Goal: Task Accomplishment & Management: Use online tool/utility

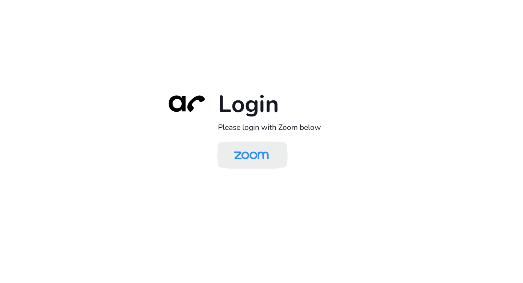
click at [259, 153] on img at bounding box center [251, 155] width 50 height 24
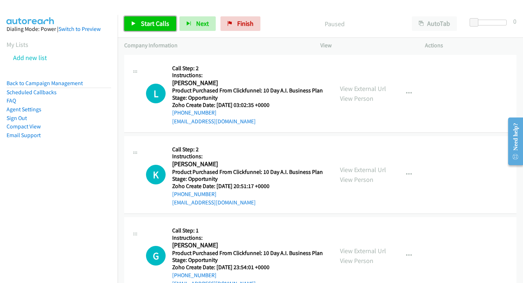
click at [158, 17] on link "Start Calls" at bounding box center [150, 23] width 52 height 15
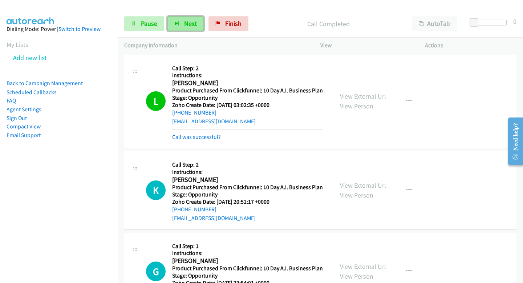
click at [182, 20] on button "Next" at bounding box center [185, 23] width 36 height 15
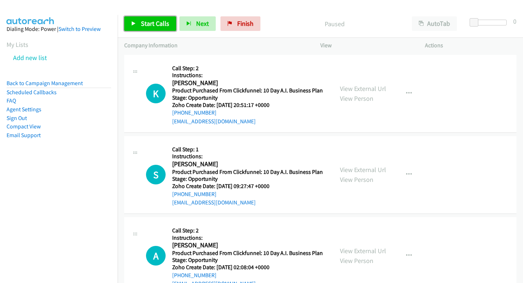
click at [155, 21] on span "Start Calls" at bounding box center [155, 23] width 28 height 8
click at [177, 24] on div "Start Calls Pause Next Finish" at bounding box center [193, 23] width 139 height 15
click at [171, 24] on link "Start Calls" at bounding box center [150, 23] width 52 height 15
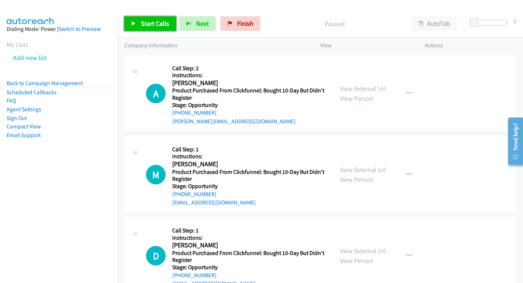
click at [167, 25] on span "Start Calls" at bounding box center [155, 23] width 28 height 8
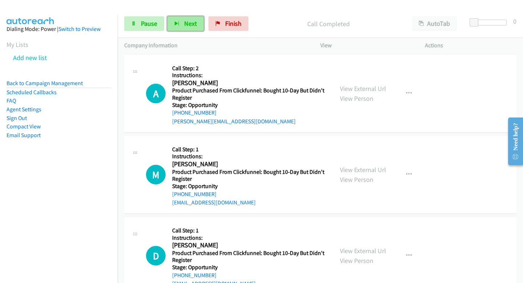
click at [186, 25] on span "Next" at bounding box center [190, 23] width 13 height 8
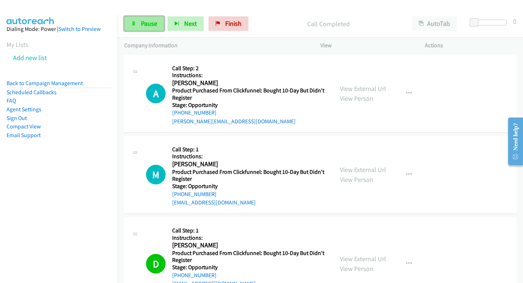
click at [149, 21] on span "Pause" at bounding box center [149, 23] width 16 height 8
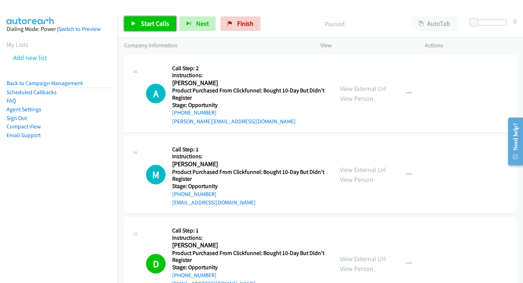
click at [149, 21] on span "Start Calls" at bounding box center [155, 23] width 28 height 8
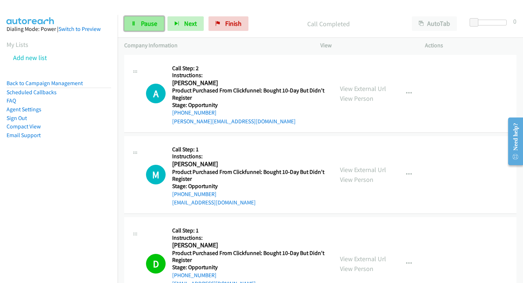
click at [141, 28] on link "Pause" at bounding box center [144, 23] width 40 height 15
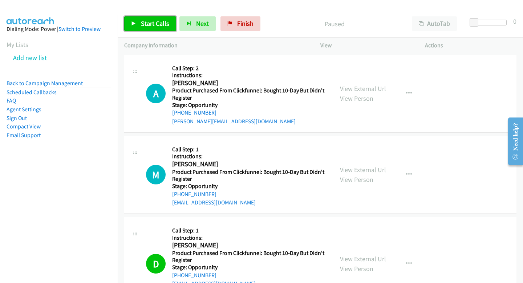
click at [141, 28] on link "Start Calls" at bounding box center [150, 23] width 52 height 15
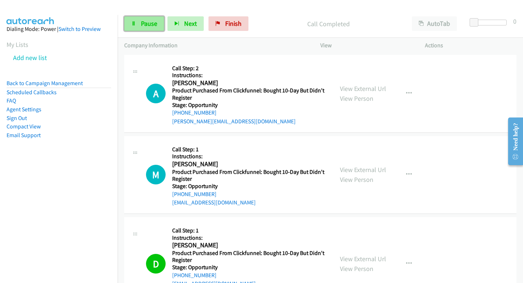
click at [148, 28] on link "Pause" at bounding box center [144, 23] width 40 height 15
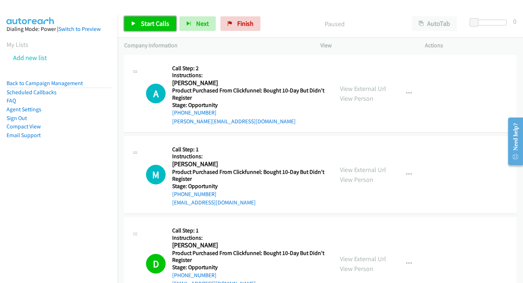
click at [148, 28] on link "Start Calls" at bounding box center [150, 23] width 52 height 15
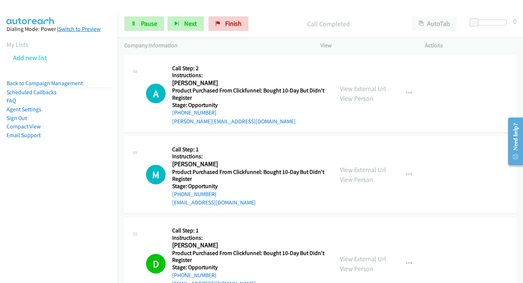
click at [65, 26] on link "Switch to Preview" at bounding box center [79, 28] width 42 height 7
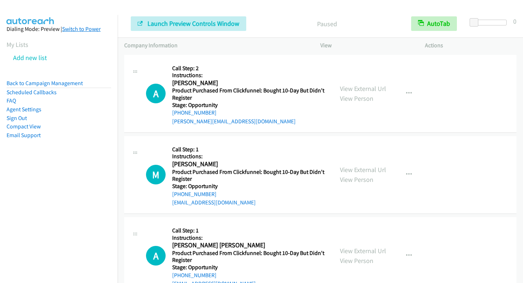
click at [69, 29] on link "Switch to Power" at bounding box center [81, 28] width 38 height 7
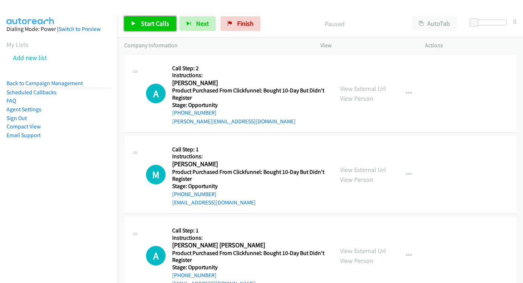
click at [143, 27] on span "Start Calls" at bounding box center [155, 23] width 28 height 8
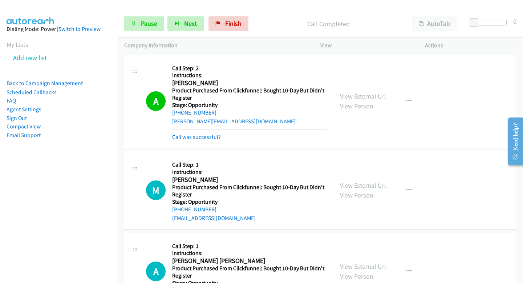
click at [22, 79] on li "Back to Campaign Management" at bounding box center [59, 83] width 105 height 9
click at [22, 81] on link "Back to Campaign Management" at bounding box center [45, 83] width 76 height 7
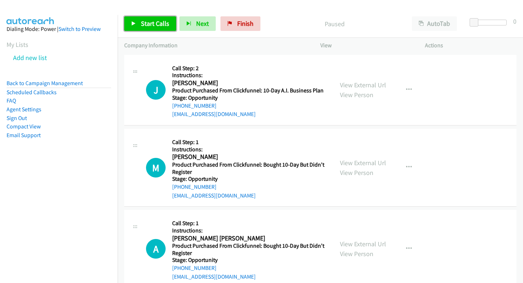
click at [156, 25] on span "Start Calls" at bounding box center [155, 23] width 28 height 8
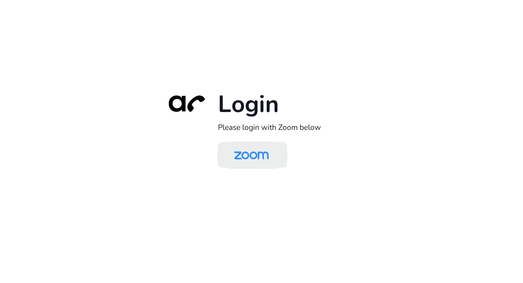
click at [252, 148] on img at bounding box center [251, 155] width 50 height 24
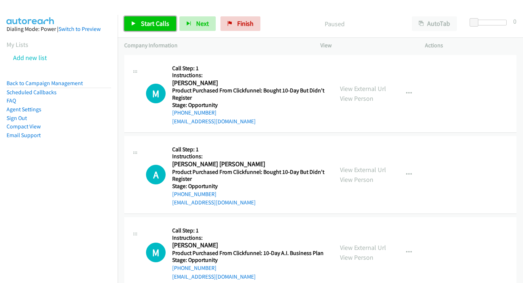
click at [138, 24] on link "Start Calls" at bounding box center [150, 23] width 52 height 15
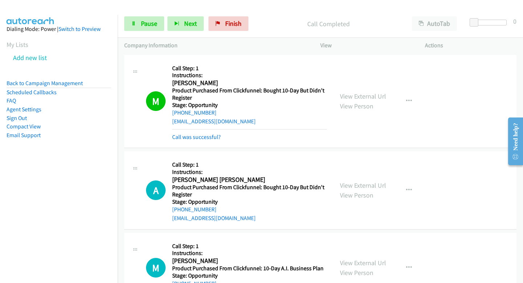
click at [178, 32] on div "Start Calls Pause Next Finish Call Completed AutoTab AutoTab 0" at bounding box center [320, 24] width 405 height 28
click at [176, 24] on icon "button" at bounding box center [176, 23] width 5 height 5
click at [178, 22] on icon "button" at bounding box center [176, 23] width 5 height 5
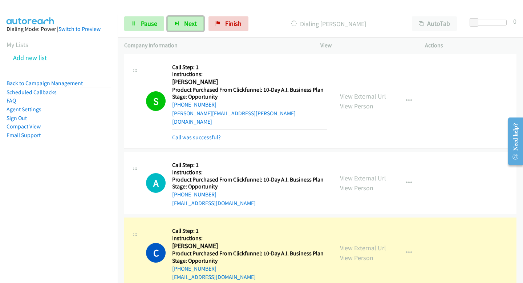
scroll to position [267, 0]
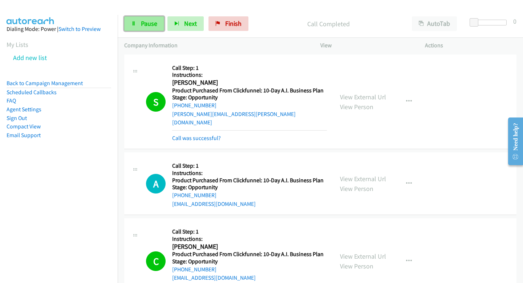
click at [134, 22] on icon at bounding box center [133, 23] width 5 height 5
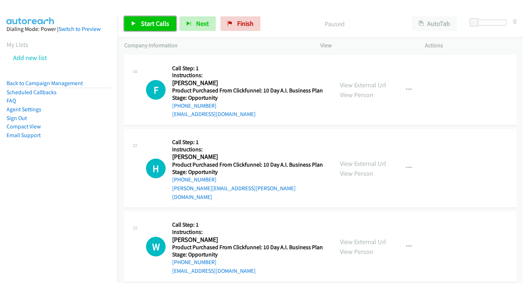
click at [153, 19] on span "Start Calls" at bounding box center [155, 23] width 28 height 8
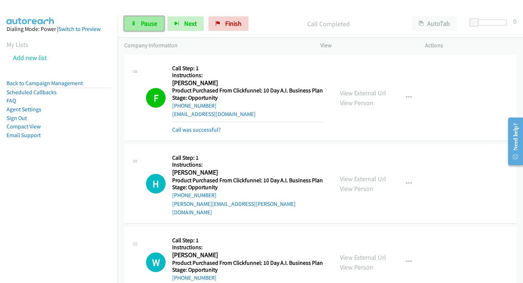
click at [131, 21] on icon at bounding box center [133, 23] width 5 height 5
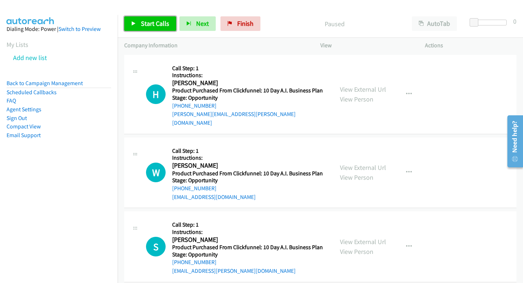
click at [146, 20] on span "Start Calls" at bounding box center [155, 23] width 28 height 8
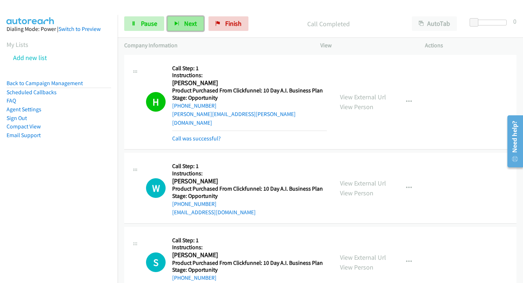
click at [182, 21] on button "Next" at bounding box center [185, 23] width 36 height 15
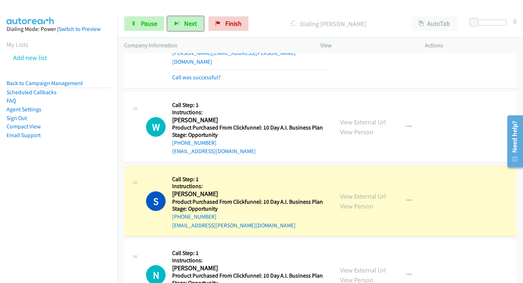
scroll to position [63, 0]
